Goal: Information Seeking & Learning: Find specific page/section

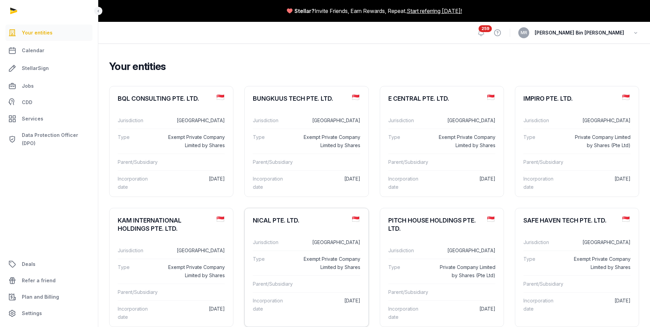
click at [297, 266] on div "Type Exempt Private Company Limited by Shares" at bounding box center [306, 262] width 107 height 25
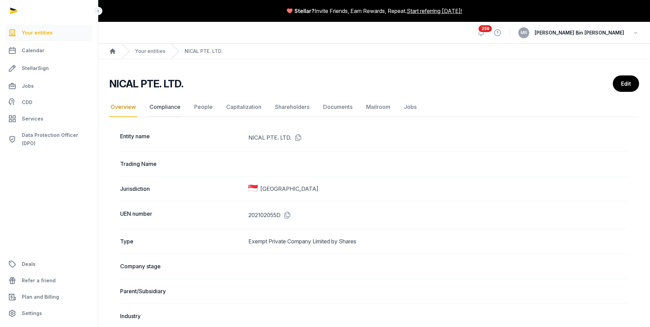
click at [168, 111] on link "Compliance" at bounding box center [165, 107] width 34 height 20
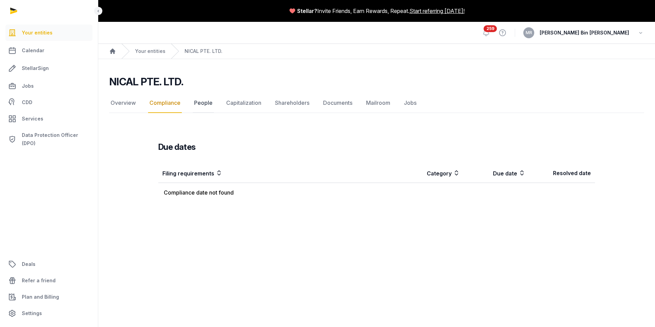
click at [207, 106] on link "People" at bounding box center [203, 103] width 21 height 20
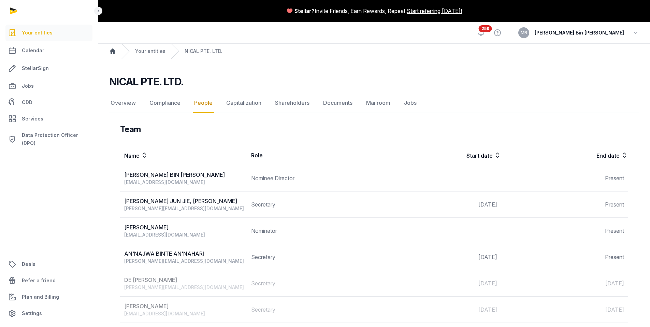
click at [113, 54] on icon "Breadcrumb" at bounding box center [112, 51] width 7 height 7
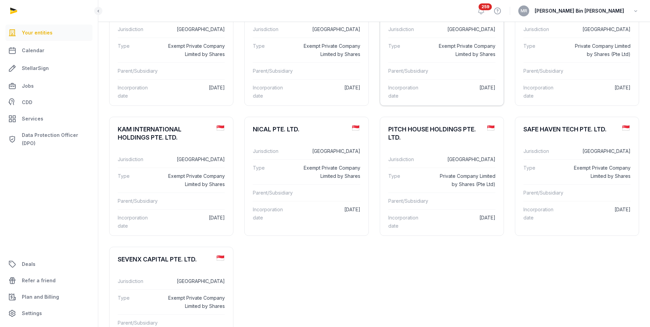
scroll to position [93, 0]
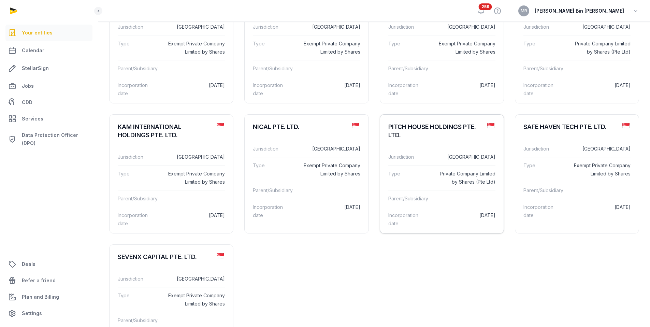
click at [447, 136] on div "PITCH HOUSE HOLDINGS PTE. LTD." at bounding box center [434, 131] width 93 height 16
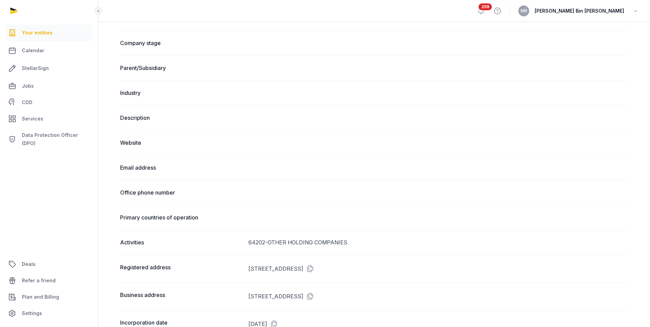
scroll to position [75, 0]
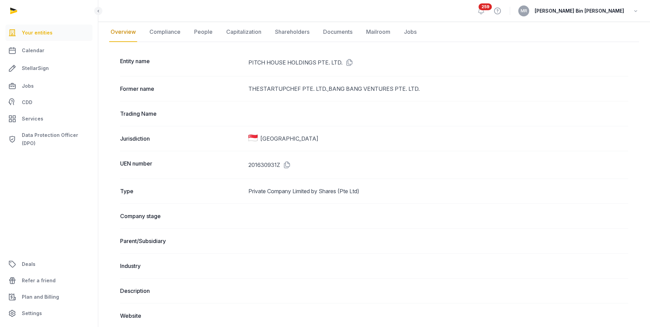
click at [114, 31] on link "Overview" at bounding box center [123, 32] width 28 height 20
click at [98, 11] on icon at bounding box center [98, 11] width 5 height 8
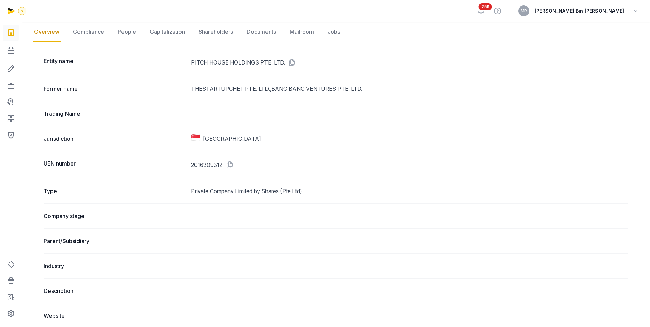
click at [25, 12] on icon at bounding box center [21, 11] width 5 height 8
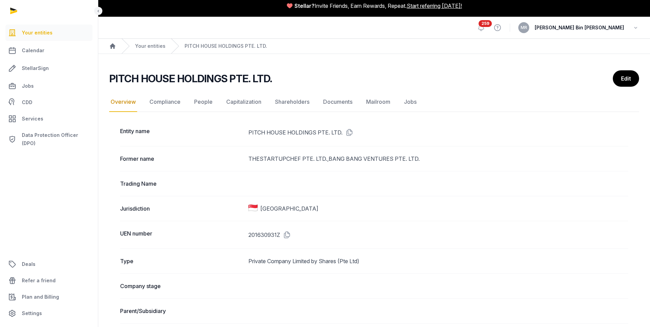
scroll to position [0, 0]
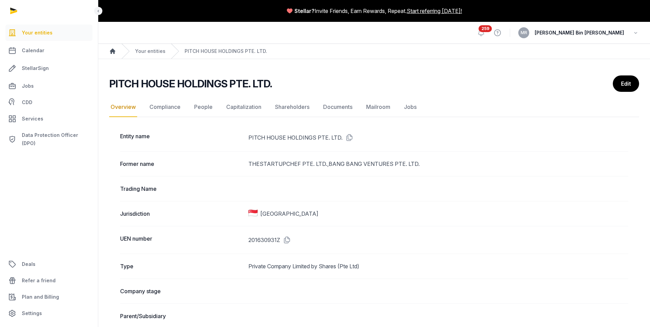
click at [113, 49] on icon "Breadcrumb" at bounding box center [112, 50] width 5 height 5
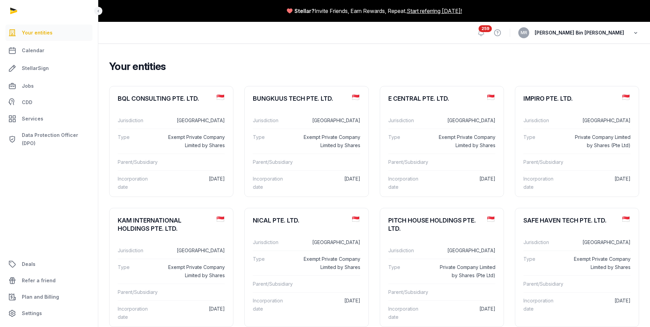
click at [632, 33] on icon "button" at bounding box center [635, 33] width 7 height 10
click at [454, 154] on div "Parent/Subsidiary" at bounding box center [441, 162] width 107 height 17
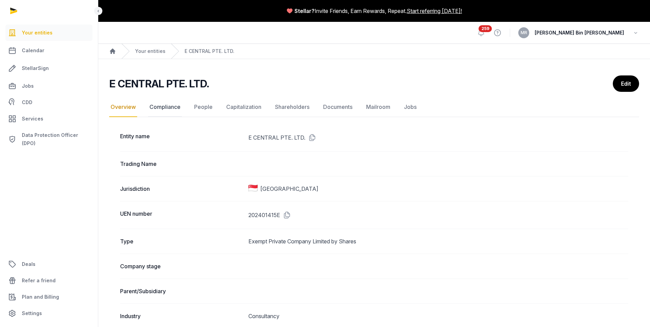
click at [166, 105] on link "Compliance" at bounding box center [165, 107] width 34 height 20
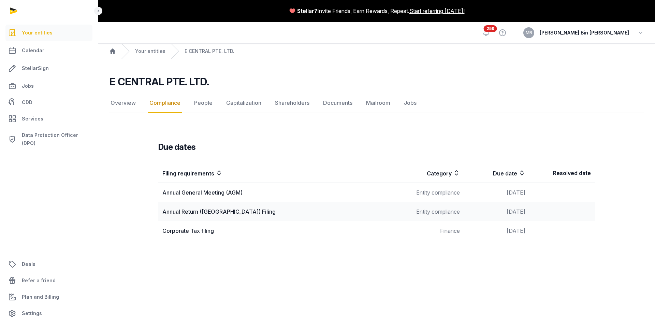
click at [222, 209] on div "Annual Return ([GEOGRAPHIC_DATA]) Filing" at bounding box center [278, 211] width 232 height 8
click at [347, 102] on link "Documents" at bounding box center [338, 103] width 32 height 20
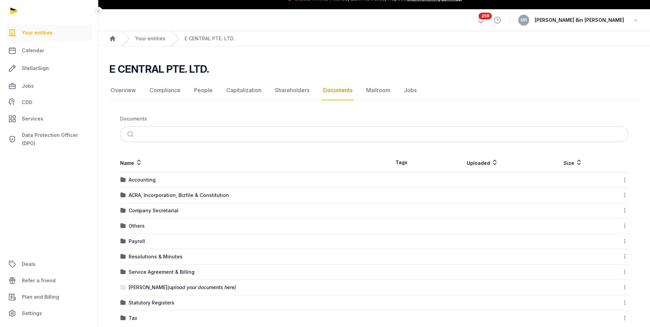
scroll to position [25, 0]
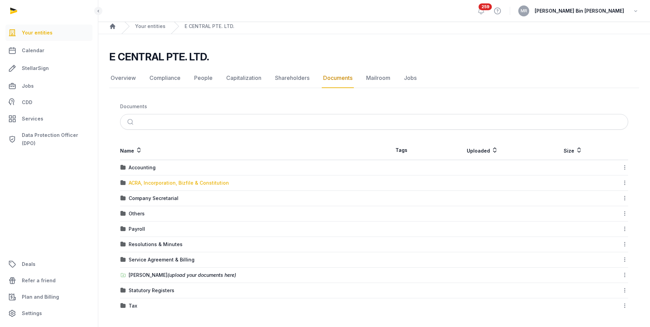
click at [146, 182] on div "ACRA, Incorporation, Bizfile & Constitution" at bounding box center [179, 182] width 100 height 7
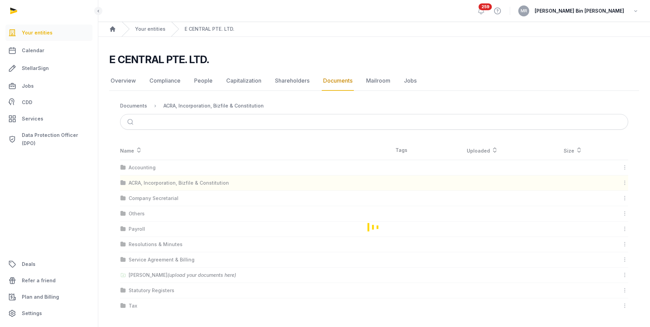
scroll to position [0, 0]
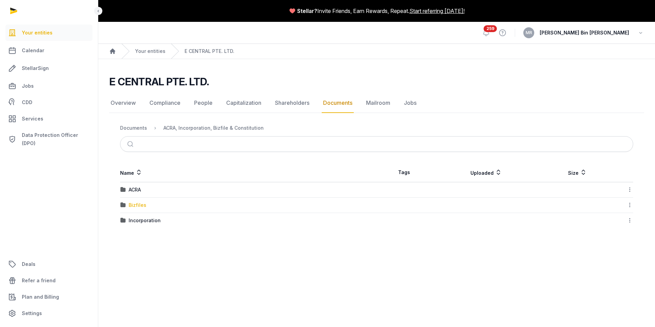
click at [139, 206] on div "Bizfiles" at bounding box center [138, 205] width 18 height 7
click at [139, 205] on div "2025" at bounding box center [135, 205] width 12 height 7
click at [184, 190] on div "20250425_ bizfile_E Central.pdf" at bounding box center [167, 189] width 76 height 7
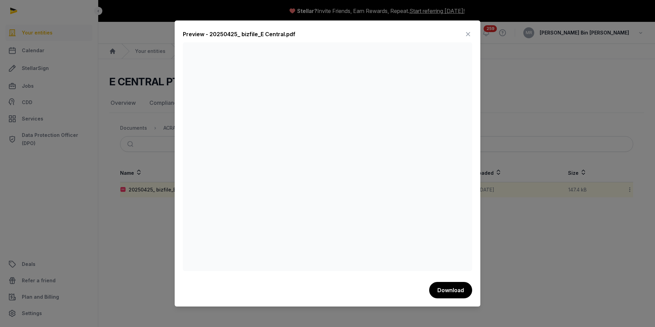
click at [471, 32] on icon at bounding box center [468, 34] width 8 height 11
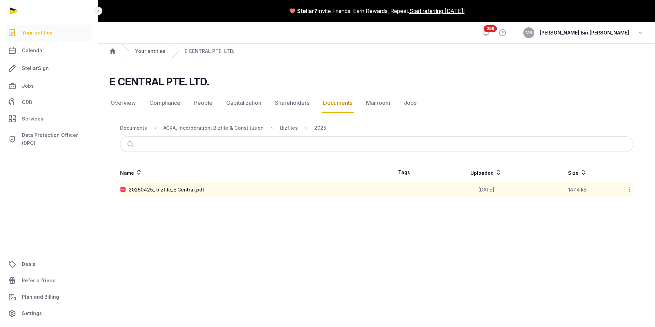
click at [150, 51] on link "Your entities" at bounding box center [150, 51] width 30 height 7
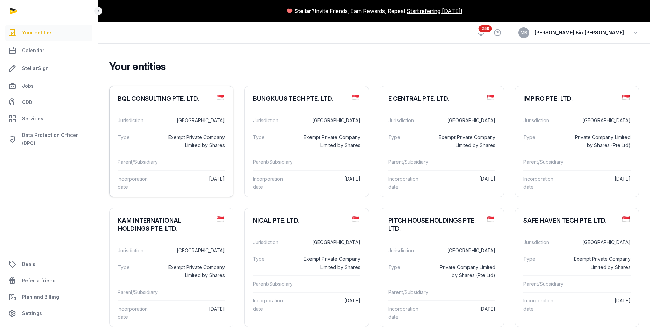
click at [177, 106] on div "BQL CONSULTING PTE. LTD." at bounding box center [170, 98] width 123 height 25
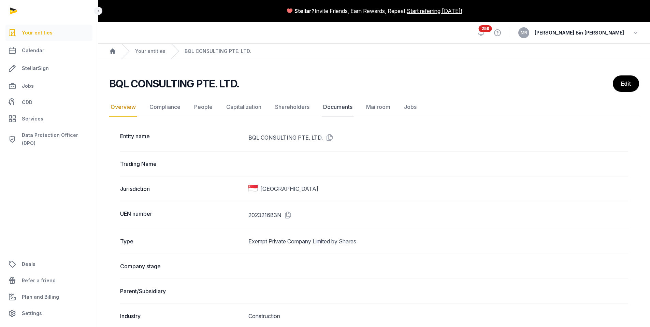
click at [328, 108] on link "Documents" at bounding box center [338, 107] width 32 height 20
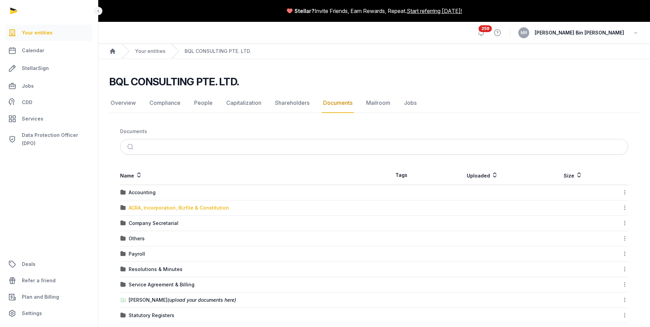
click at [153, 207] on div "ACRA, Incorporation, Bizfile & Constitution" at bounding box center [179, 207] width 100 height 7
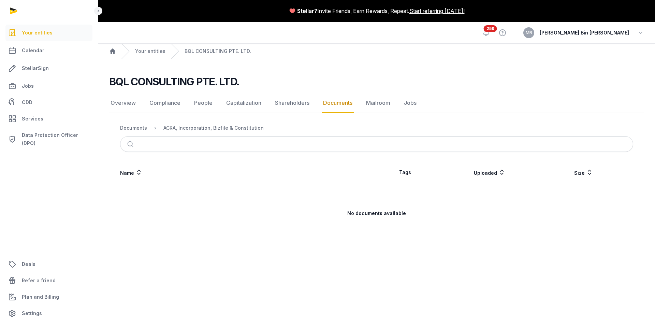
click at [343, 104] on link "Documents" at bounding box center [338, 103] width 32 height 20
click at [366, 103] on link "Mailroom" at bounding box center [378, 103] width 27 height 20
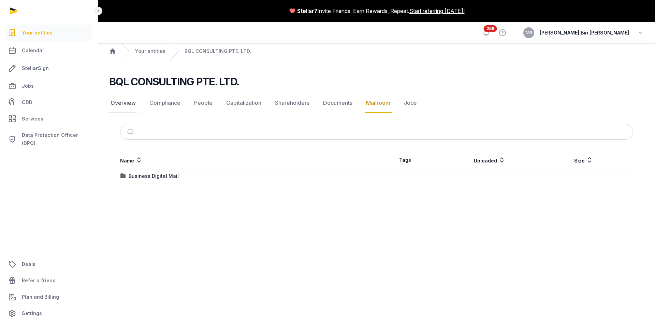
click at [125, 106] on link "Overview" at bounding box center [123, 103] width 28 height 20
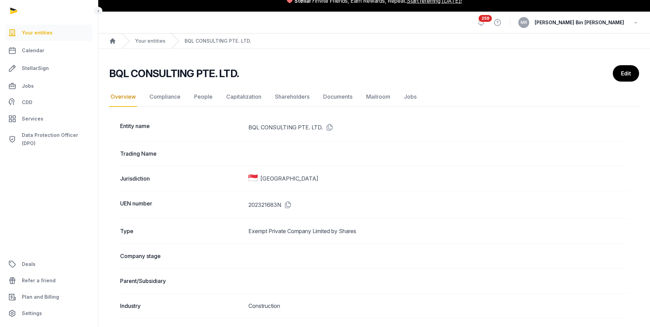
scroll to position [10, 0]
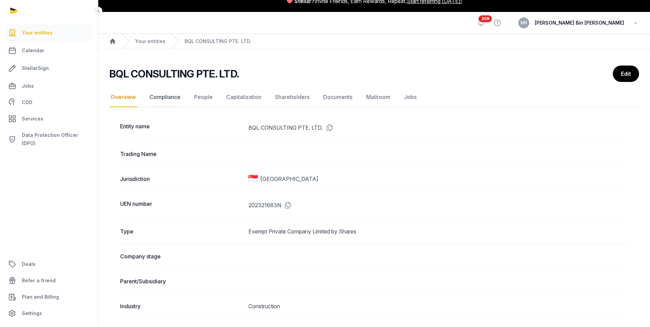
click at [164, 94] on link "Compliance" at bounding box center [165, 97] width 34 height 20
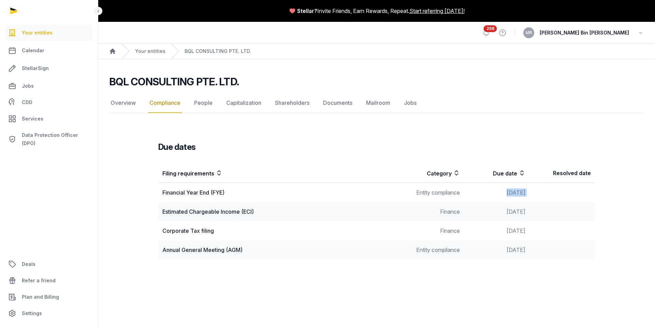
drag, startPoint x: 488, startPoint y: 193, endPoint x: 534, endPoint y: 192, distance: 45.0
click at [534, 202] on tr "Financial Year End (FYE) Entity compliance [DATE]" at bounding box center [376, 211] width 437 height 19
click at [531, 192] on td at bounding box center [561, 192] width 65 height 19
drag, startPoint x: 541, startPoint y: 192, endPoint x: 490, endPoint y: 191, distance: 50.5
click at [490, 202] on tr "Financial Year End (FYE) Entity compliance [DATE]" at bounding box center [376, 211] width 437 height 19
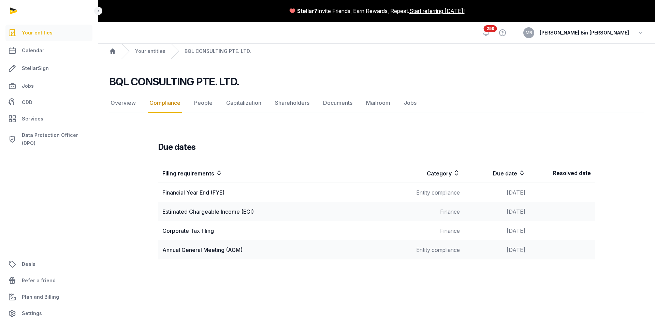
click at [484, 252] on td "[DATE]" at bounding box center [496, 249] width 65 height 19
drag, startPoint x: 484, startPoint y: 252, endPoint x: 528, endPoint y: 251, distance: 44.3
click at [528, 251] on td "[DATE]" at bounding box center [496, 249] width 65 height 19
click at [547, 251] on td at bounding box center [561, 249] width 65 height 19
drag, startPoint x: 508, startPoint y: 191, endPoint x: 470, endPoint y: 191, distance: 38.2
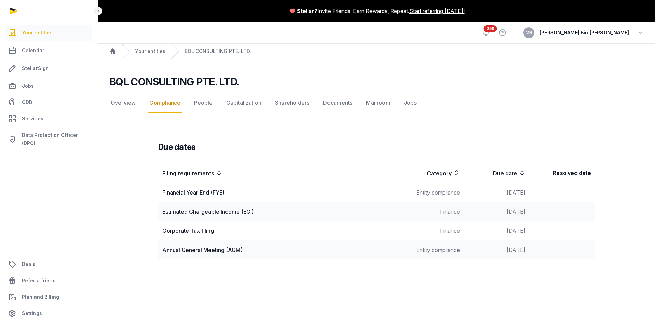
click at [470, 191] on td "[DATE]" at bounding box center [496, 192] width 65 height 19
click at [478, 193] on td "[DATE]" at bounding box center [496, 192] width 65 height 19
drag, startPoint x: 480, startPoint y: 193, endPoint x: 543, endPoint y: 193, distance: 63.4
click at [543, 202] on tr "Financial Year End (FYE) Entity compliance [DATE]" at bounding box center [376, 211] width 437 height 19
click at [557, 195] on td at bounding box center [561, 192] width 65 height 19
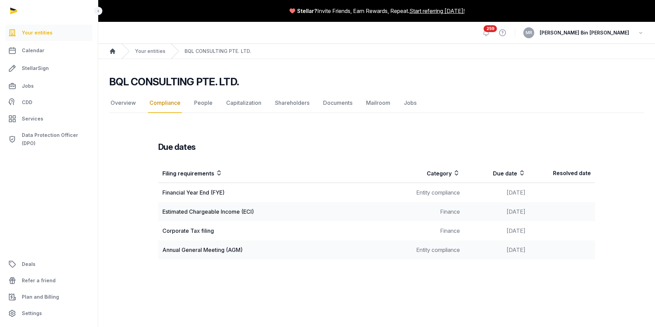
click at [115, 50] on icon "Breadcrumb" at bounding box center [112, 51] width 7 height 7
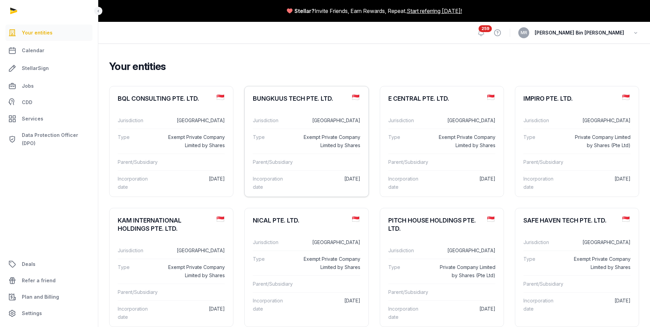
click at [310, 132] on div "Type Exempt Private Company Limited by Shares" at bounding box center [306, 141] width 107 height 25
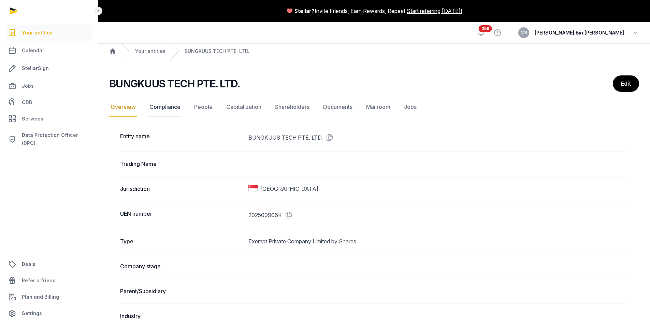
click at [164, 112] on link "Compliance" at bounding box center [165, 107] width 34 height 20
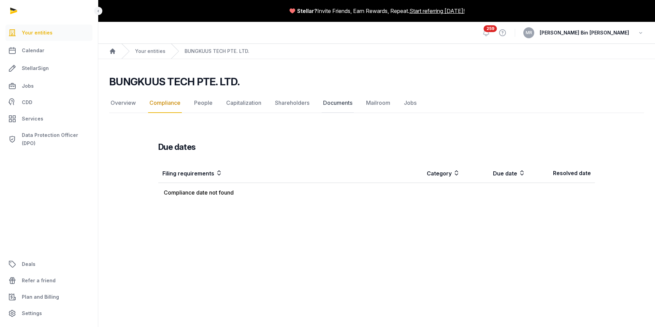
click at [335, 106] on link "Documents" at bounding box center [338, 103] width 32 height 20
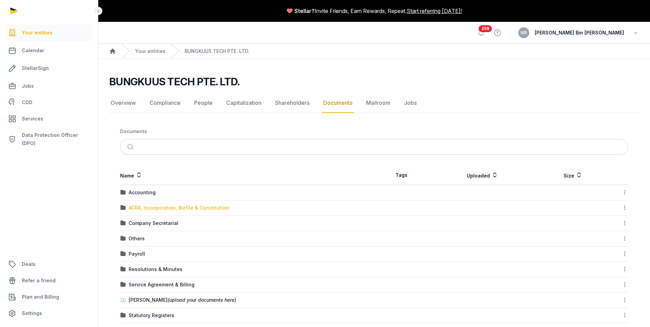
click at [181, 205] on div "ACRA, Incorporation, Bizfile & Constitution" at bounding box center [179, 207] width 100 height 7
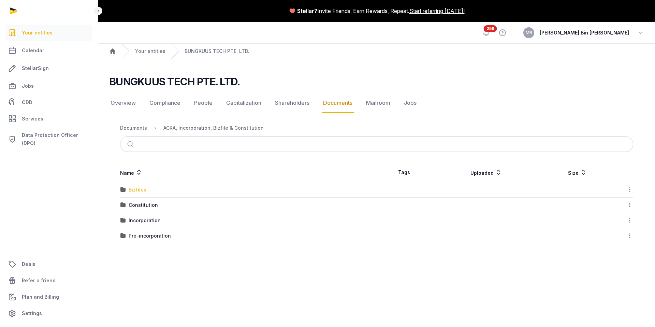
click at [138, 188] on div "Bizfiles" at bounding box center [138, 189] width 18 height 7
click at [137, 190] on div "2025" at bounding box center [135, 189] width 12 height 7
click at [202, 189] on div "20250306_ACRA_bizfile_Bungkuus.pdf" at bounding box center [174, 189] width 91 height 7
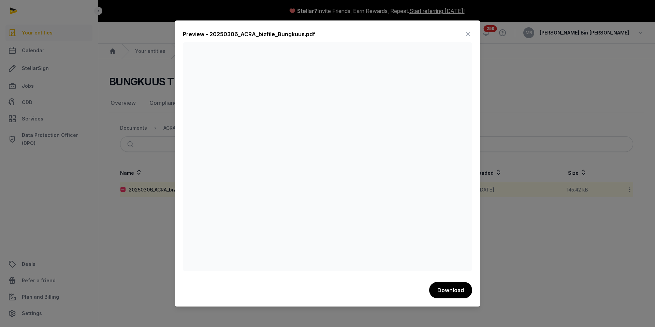
click at [467, 35] on icon at bounding box center [468, 34] width 8 height 11
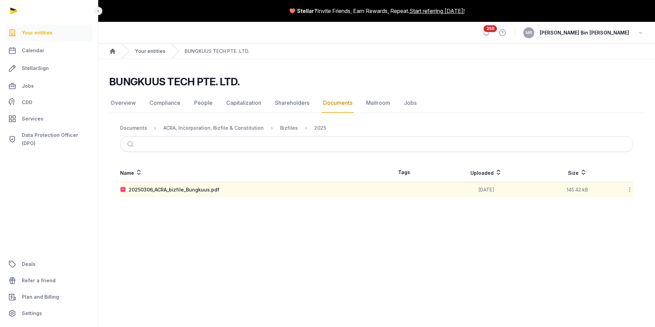
click at [146, 50] on link "Your entities" at bounding box center [150, 51] width 30 height 7
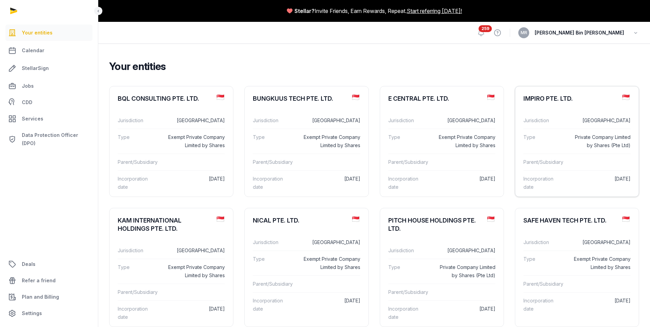
click at [544, 146] on dt "Type" at bounding box center [543, 141] width 41 height 16
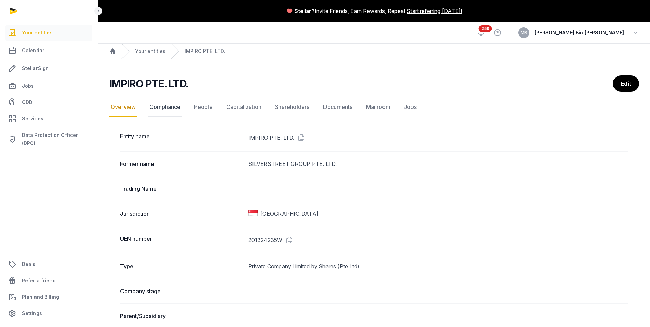
click at [169, 108] on link "Compliance" at bounding box center [165, 107] width 34 height 20
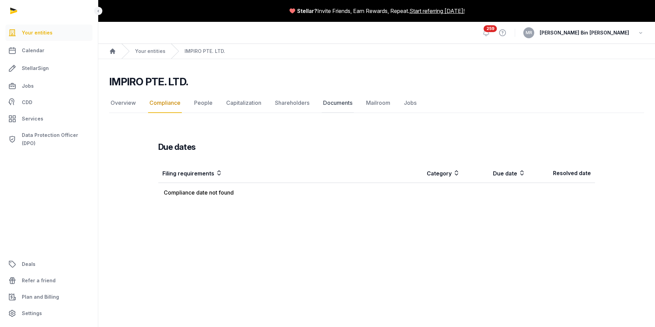
click at [348, 104] on link "Documents" at bounding box center [338, 103] width 32 height 20
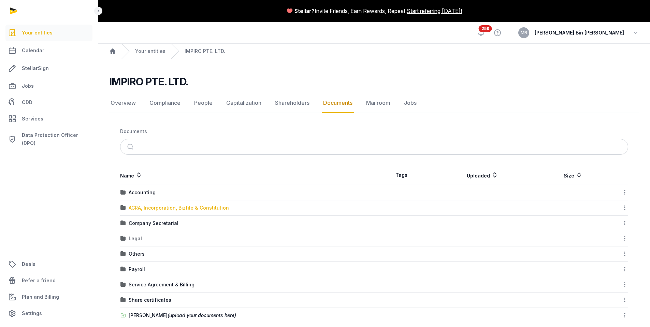
click at [144, 209] on div "ACRA, Incorporation, Bizfile & Constitution" at bounding box center [179, 207] width 100 height 7
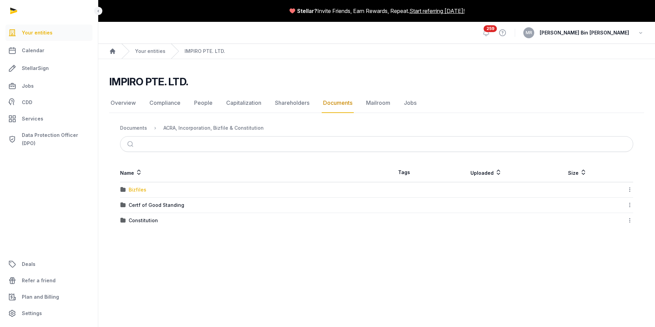
click at [140, 190] on div "Bizfiles" at bounding box center [138, 189] width 18 height 7
click at [134, 221] on div "2025" at bounding box center [135, 220] width 12 height 7
click at [194, 190] on div "20250723_ACRA_bizfile_Impiro.pdf" at bounding box center [170, 189] width 82 height 7
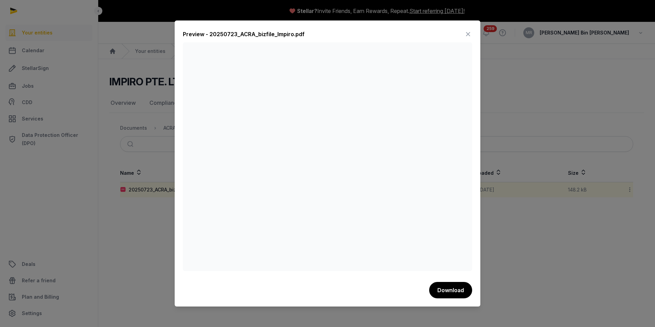
click at [467, 33] on icon at bounding box center [468, 34] width 8 height 11
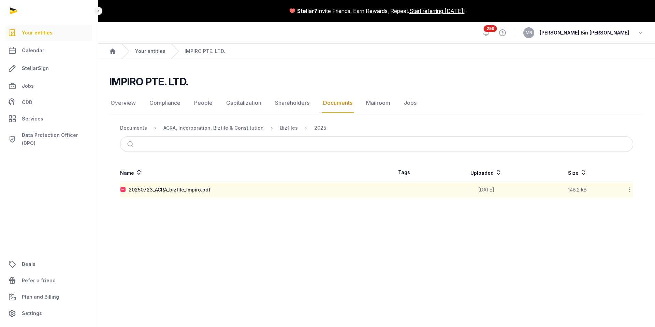
click at [147, 54] on link "Your entities" at bounding box center [150, 51] width 30 height 7
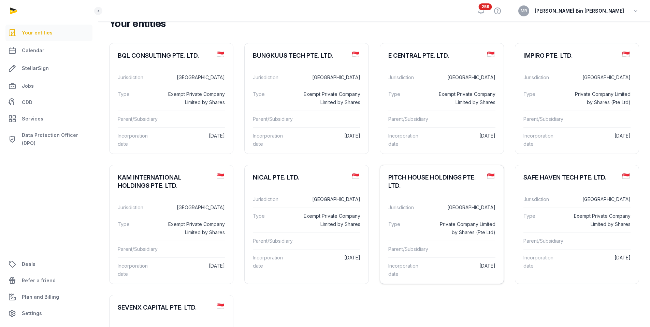
scroll to position [63, 0]
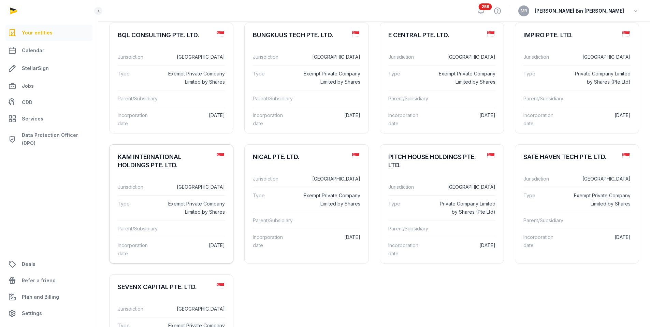
click at [168, 235] on div "Parent/Subsidiary" at bounding box center [171, 228] width 107 height 17
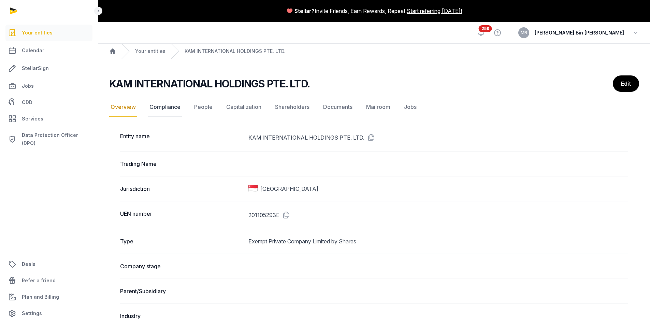
click at [165, 107] on link "Compliance" at bounding box center [165, 107] width 34 height 20
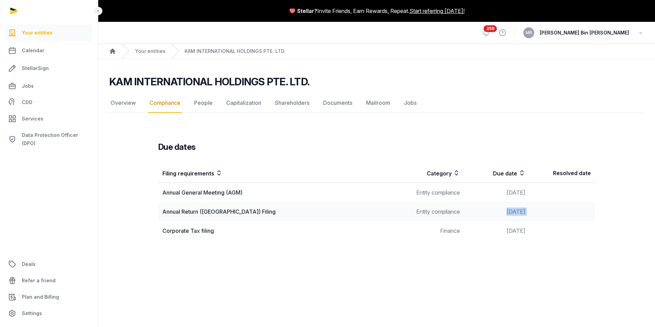
drag, startPoint x: 495, startPoint y: 213, endPoint x: 537, endPoint y: 212, distance: 41.6
click at [537, 221] on tr "Annual Return ([GEOGRAPHIC_DATA]) Filing Entity compliance [DATE]" at bounding box center [376, 230] width 437 height 19
click at [332, 104] on link "Documents" at bounding box center [338, 103] width 32 height 20
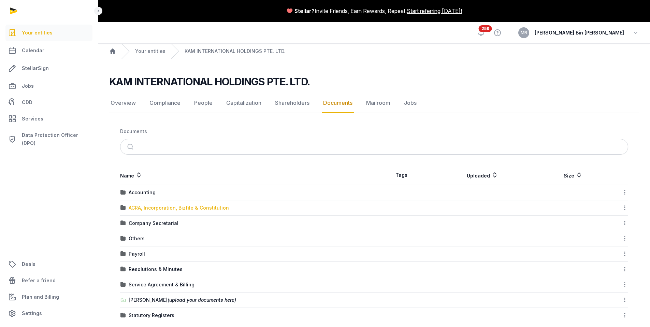
click at [156, 207] on div "ACRA, Incorporation, Bizfile & Constitution" at bounding box center [179, 207] width 100 height 7
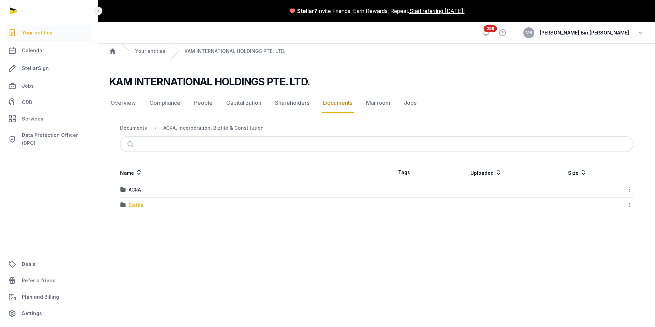
click at [132, 206] on div "Bizfile" at bounding box center [136, 205] width 15 height 7
click at [134, 205] on div "2025" at bounding box center [135, 205] width 12 height 7
click at [153, 189] on div "20250527_ ACRA bifile_KAM Intl.pdf" at bounding box center [171, 189] width 84 height 7
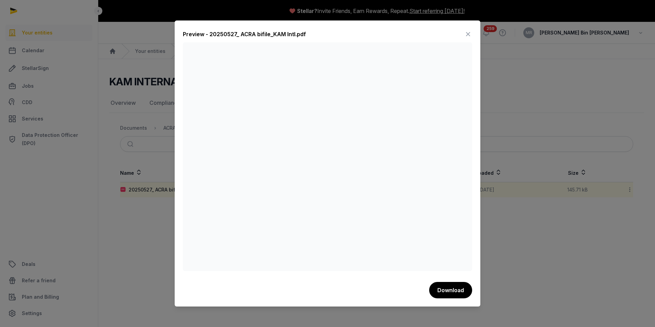
click at [470, 35] on icon at bounding box center [468, 34] width 8 height 11
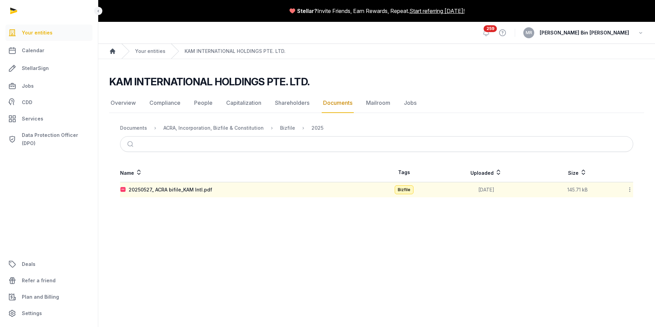
click at [112, 52] on icon "Breadcrumb" at bounding box center [112, 51] width 7 height 7
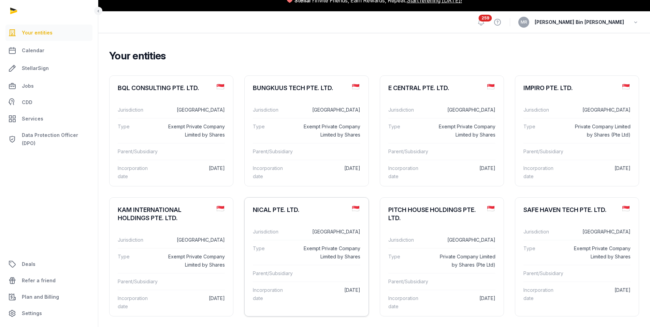
scroll to position [47, 0]
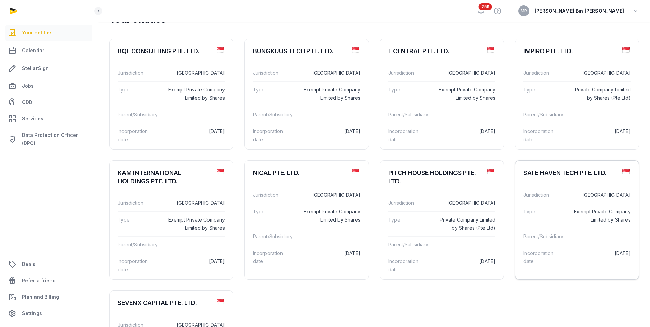
click at [565, 227] on div "Type Exempt Private Company Limited by Shares" at bounding box center [576, 215] width 107 height 25
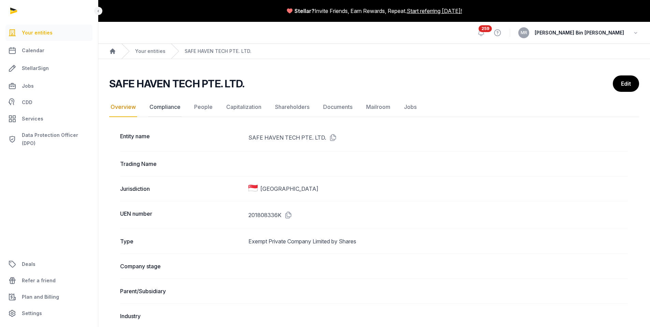
click at [166, 106] on link "Compliance" at bounding box center [165, 107] width 34 height 20
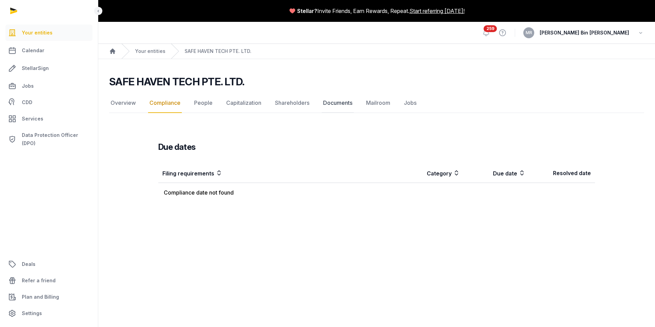
click at [341, 107] on link "Documents" at bounding box center [338, 103] width 32 height 20
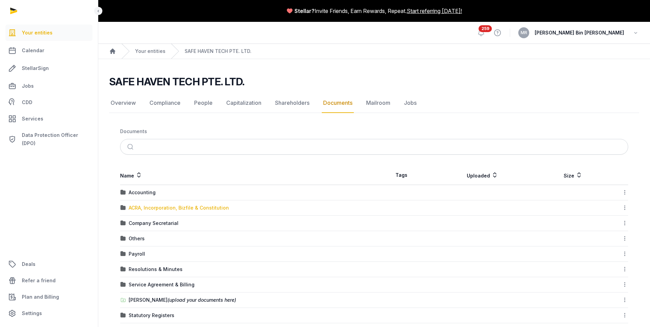
click at [147, 210] on div "ACRA, Incorporation, Bizfile & Constitution" at bounding box center [179, 207] width 100 height 7
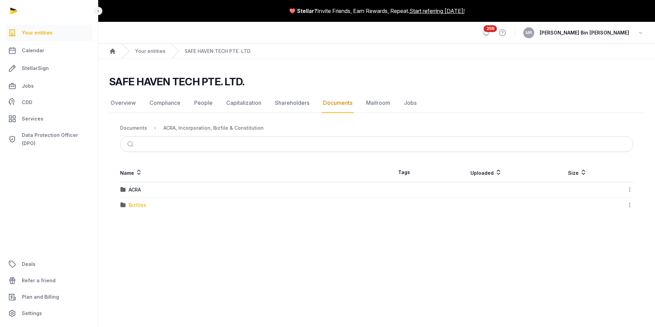
click at [137, 205] on div "Bizfiles" at bounding box center [138, 205] width 18 height 7
click at [137, 205] on div "2025" at bounding box center [135, 205] width 12 height 7
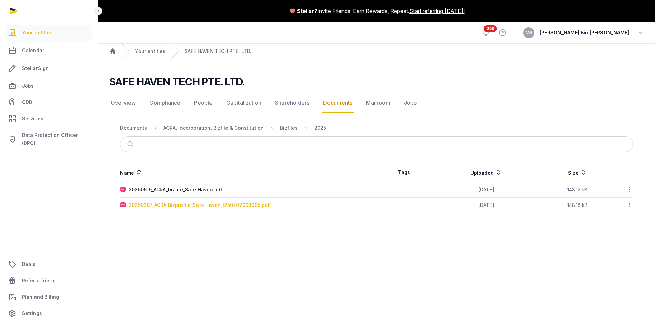
click at [180, 206] on div "20250207_ACRA Bizprofile_Safe Haven_I250207003095.pdf" at bounding box center [199, 205] width 141 height 7
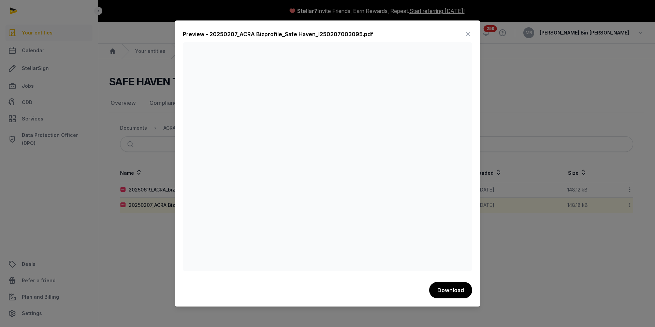
click at [463, 30] on div "Preview - 20250207_ACRA Bizprofile_Safe Haven_I250207003095.pdf" at bounding box center [327, 36] width 289 height 14
click at [471, 30] on icon at bounding box center [468, 34] width 8 height 11
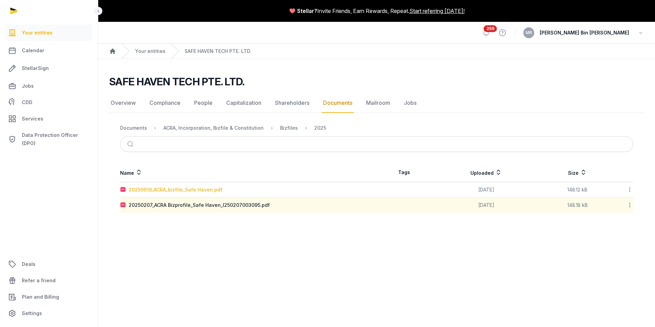
click at [183, 190] on div "20250619_ACRA_bizfile_Safe Haven.pdf" at bounding box center [176, 189] width 94 height 7
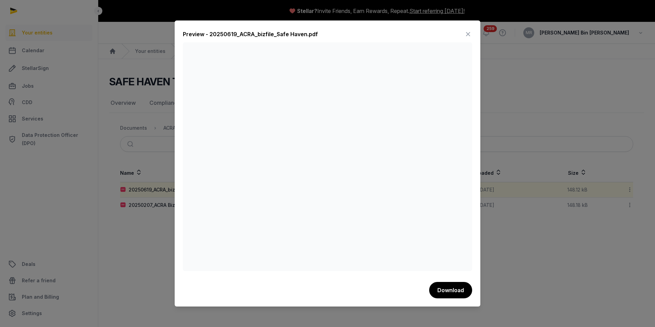
click at [468, 33] on icon at bounding box center [468, 34] width 8 height 11
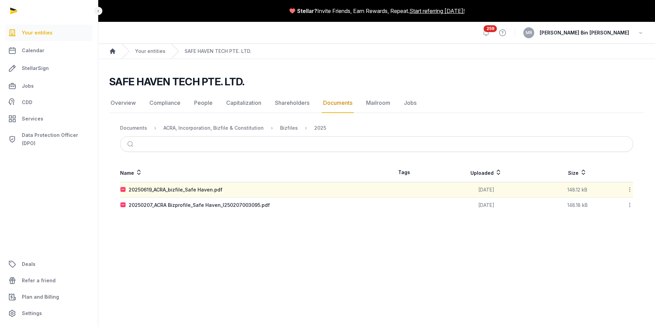
click at [111, 50] on icon "Breadcrumb" at bounding box center [112, 50] width 5 height 5
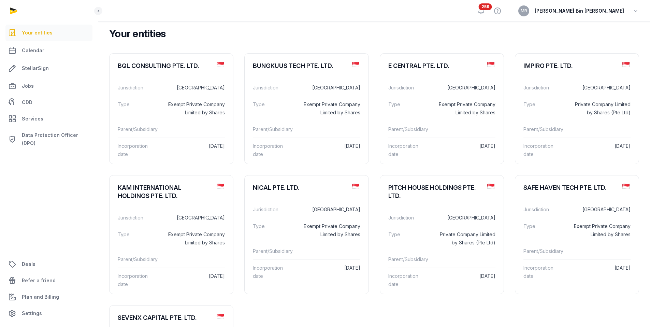
scroll to position [182, 0]
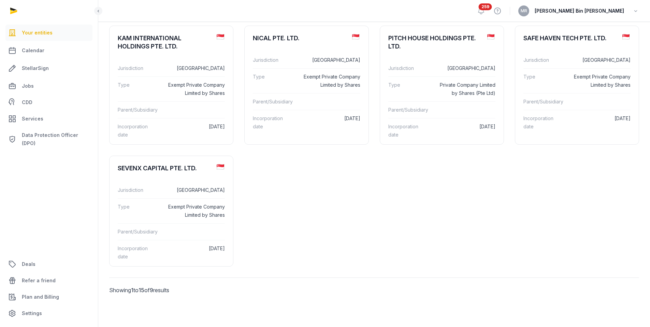
click at [155, 288] on p "Showing 1 to 15 of 9 results" at bounding box center [171, 290] width 124 height 25
click at [171, 291] on p "Showing 1 to 15 of 9 results" at bounding box center [171, 290] width 124 height 25
drag, startPoint x: 183, startPoint y: 290, endPoint x: 122, endPoint y: 291, distance: 61.1
click at [122, 291] on p "Showing 1 to 15 of 9 results" at bounding box center [171, 290] width 124 height 25
click at [272, 282] on div at bounding box center [374, 290] width 260 height 25
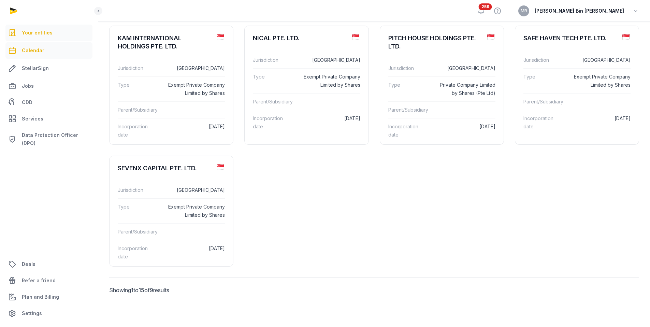
click at [34, 53] on span "Calendar" at bounding box center [33, 50] width 23 height 8
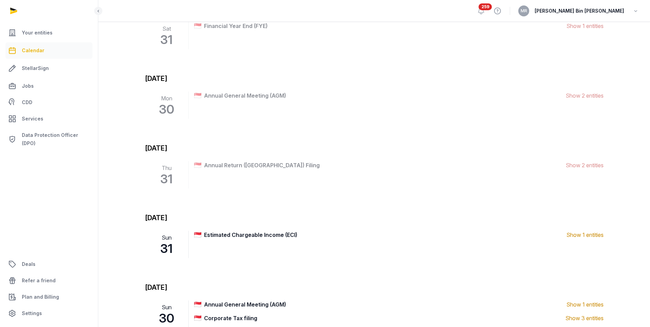
scroll to position [161, 0]
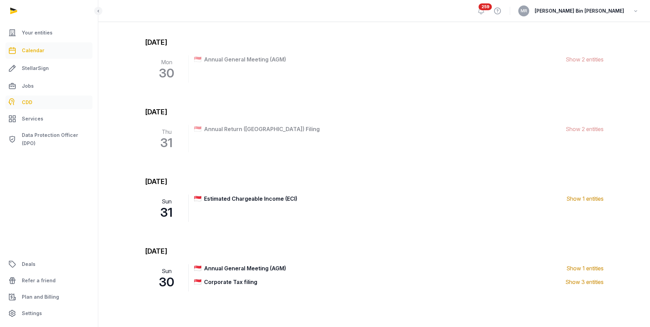
click at [39, 104] on link "CDD" at bounding box center [48, 103] width 87 height 14
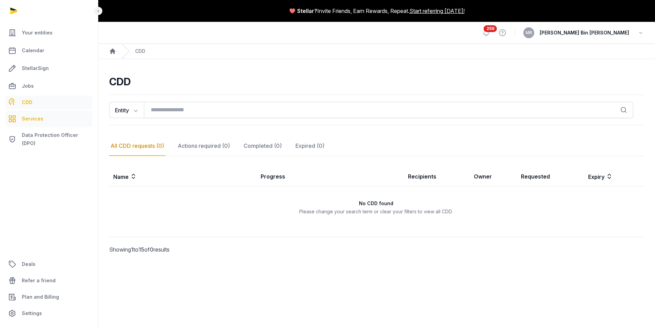
click at [40, 115] on span "Services" at bounding box center [32, 119] width 21 height 8
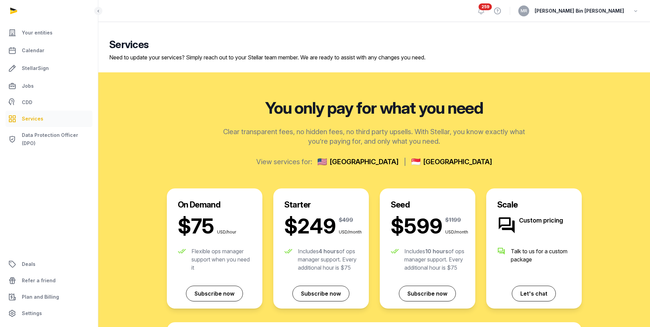
scroll to position [22, 0]
click at [53, 30] on link "Your entities" at bounding box center [48, 33] width 87 height 16
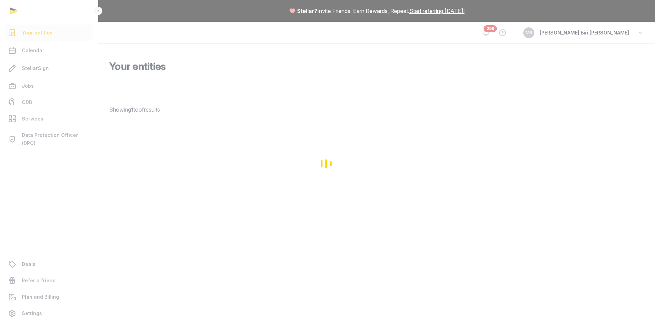
click at [611, 35] on div "Loading" at bounding box center [327, 163] width 655 height 327
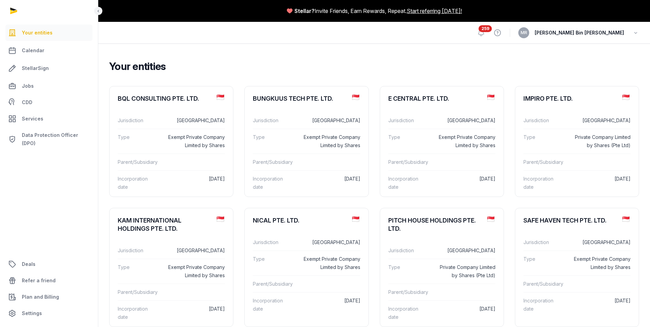
click at [619, 35] on span "[PERSON_NAME] Bin [PERSON_NAME]" at bounding box center [579, 33] width 89 height 8
click at [639, 34] on div "Open sidebar 259 View help [PERSON_NAME] Bin [PERSON_NAME]" at bounding box center [374, 33] width 552 height 22
click at [637, 34] on icon "button" at bounding box center [635, 33] width 7 height 10
